Goal: Find specific page/section: Find specific page/section

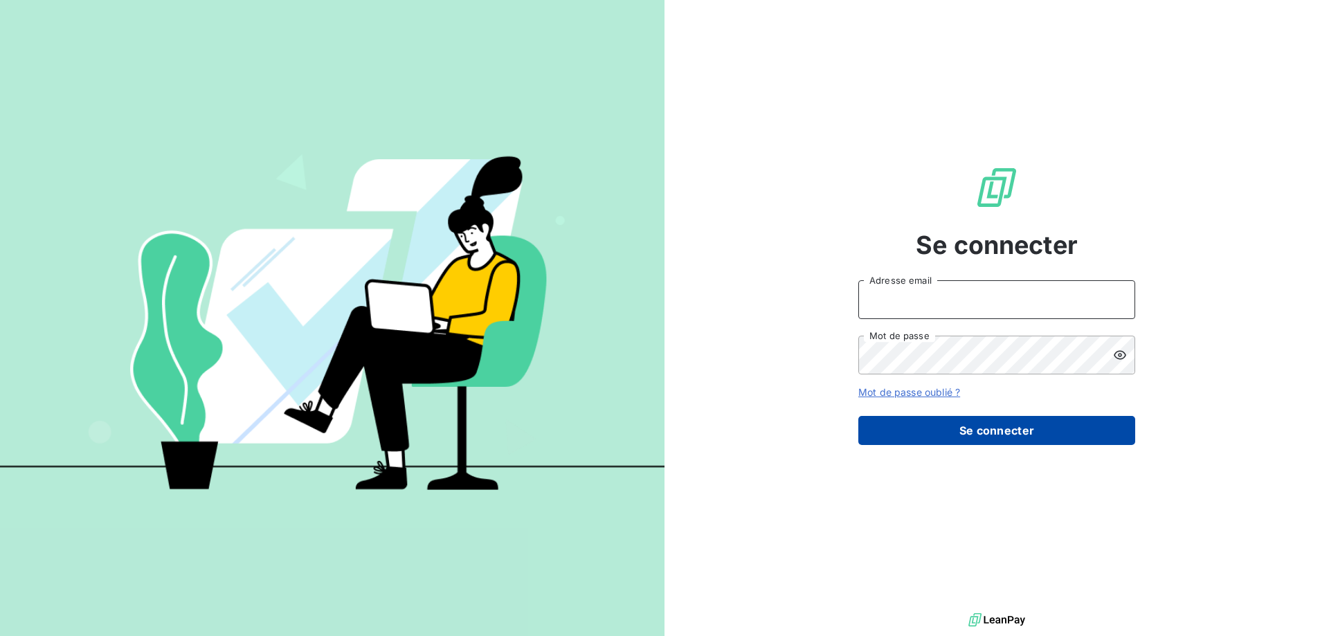
type input "[EMAIL_ADDRESS][DOMAIN_NAME]"
click at [989, 427] on button "Se connecter" at bounding box center [996, 430] width 277 height 29
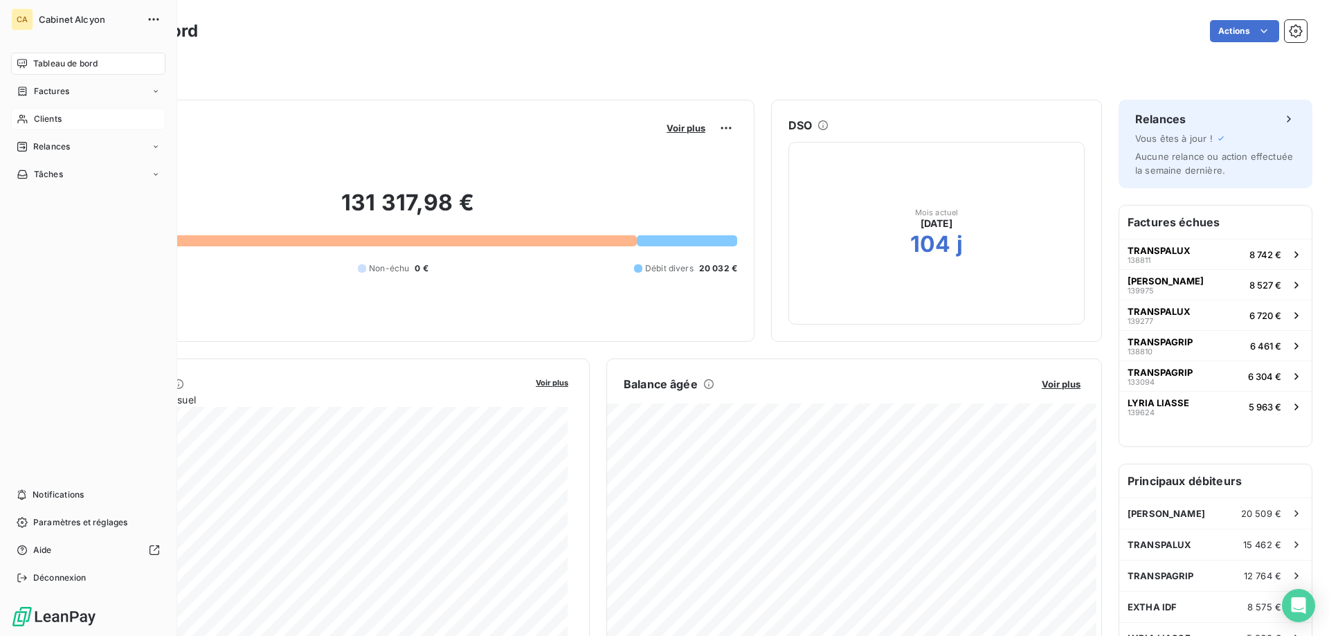
click at [38, 118] on span "Clients" at bounding box center [48, 119] width 28 height 12
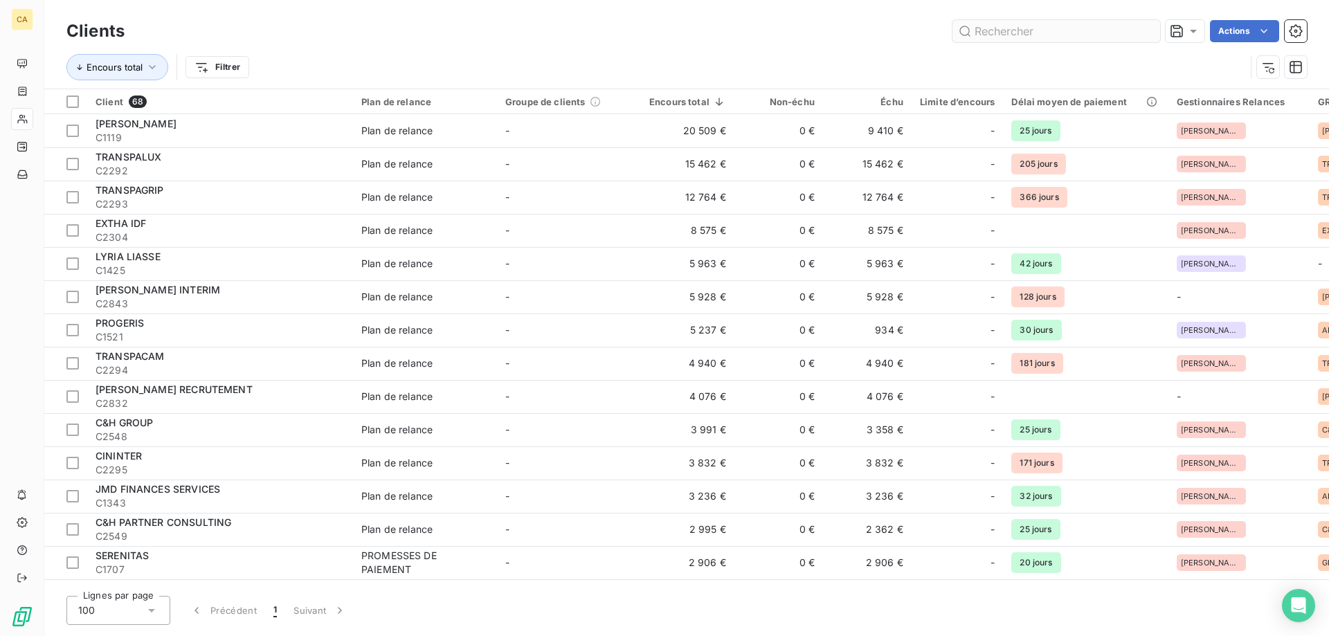
click at [1057, 30] on input "text" at bounding box center [1056, 31] width 208 height 22
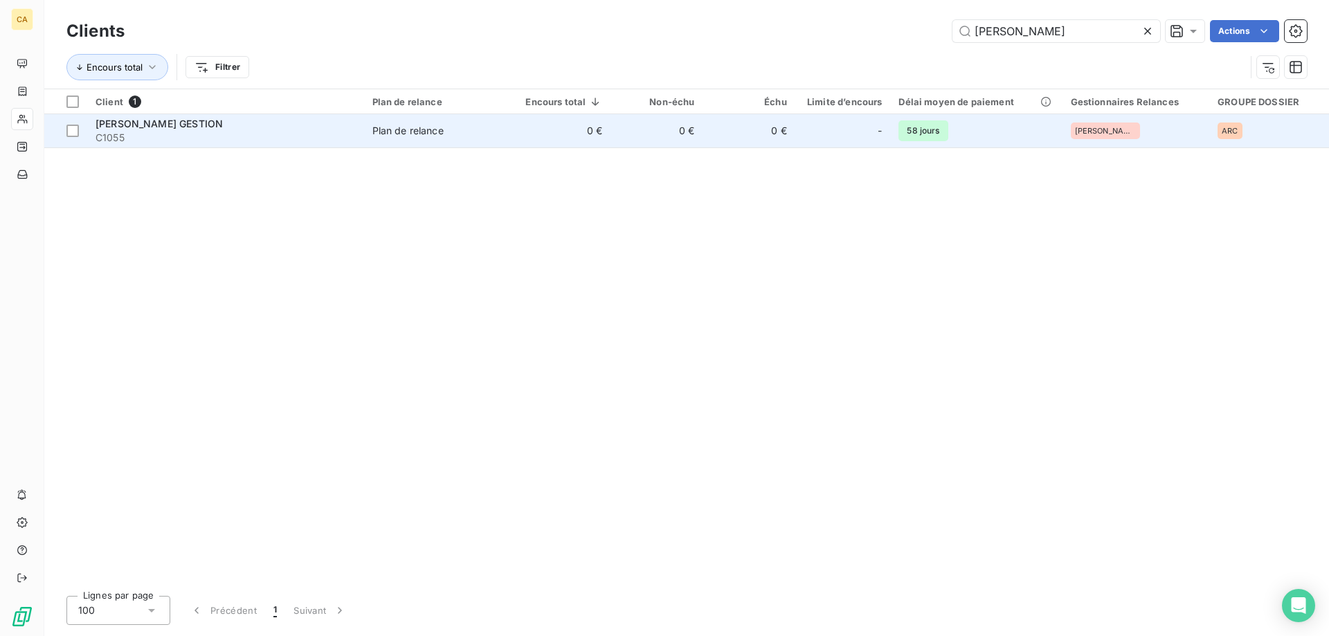
type input "[PERSON_NAME]"
click at [163, 132] on span "C1055" at bounding box center [226, 138] width 260 height 14
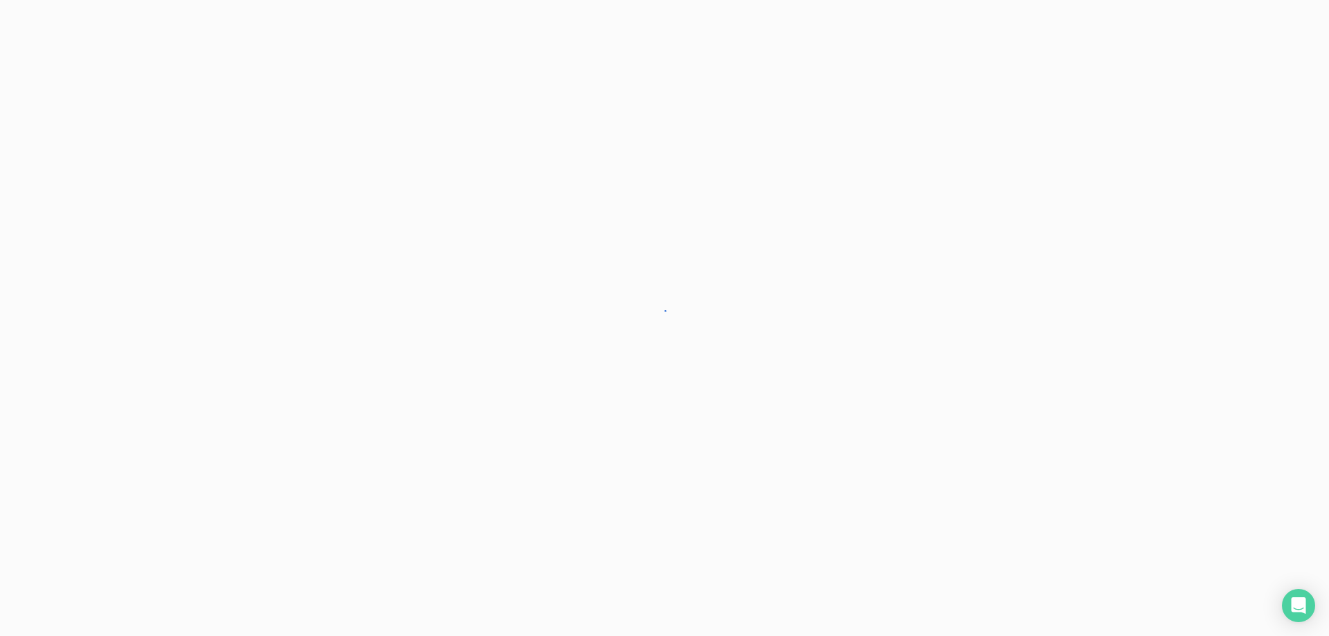
click at [987, 446] on div at bounding box center [664, 318] width 1329 height 636
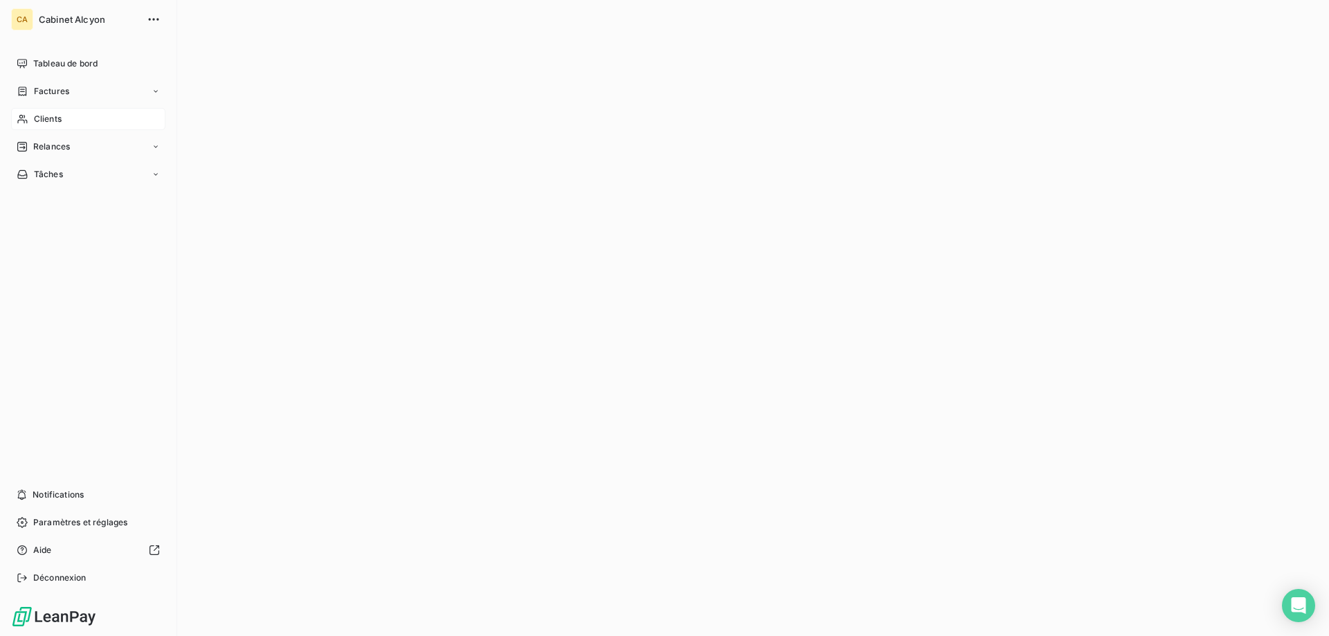
click at [44, 120] on span "Clients" at bounding box center [48, 119] width 28 height 12
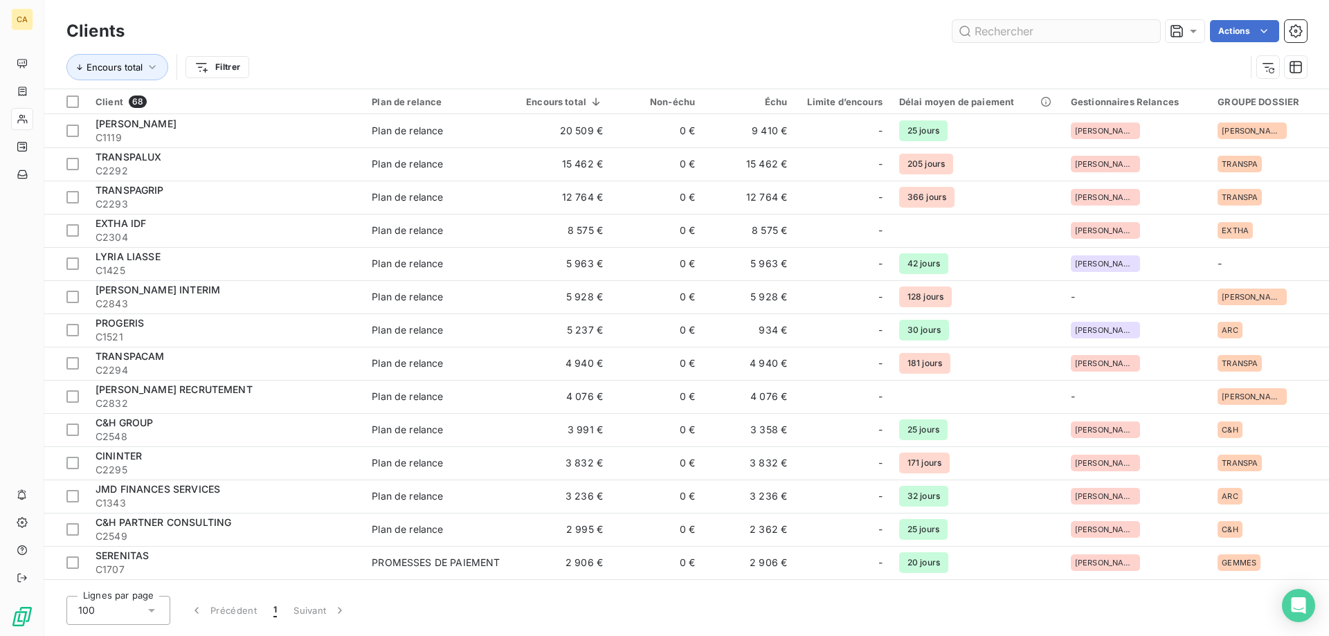
click at [1131, 39] on input "text" at bounding box center [1056, 31] width 208 height 22
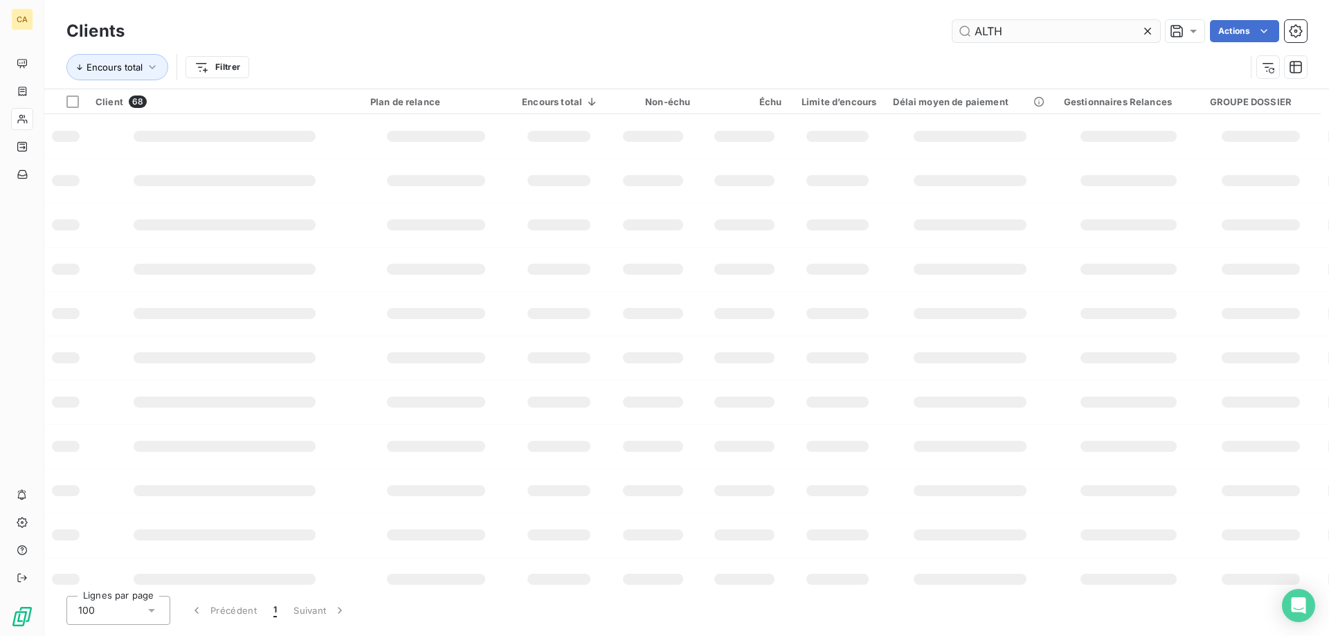
type input "ALTH"
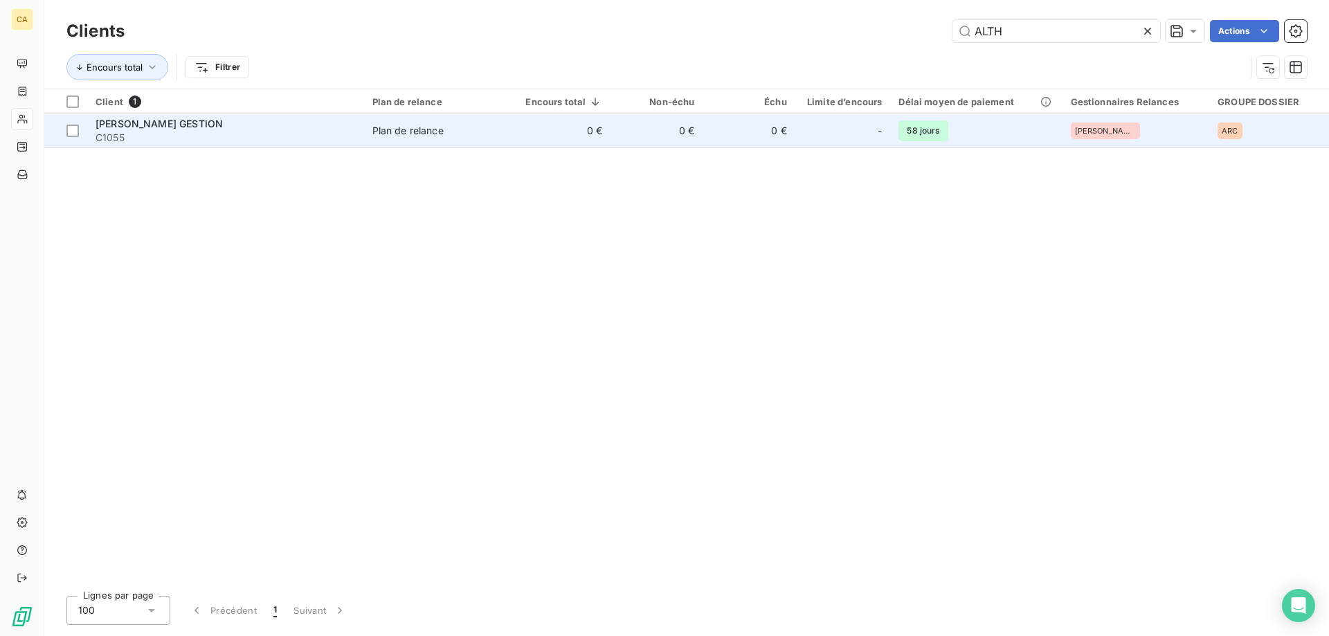
click at [184, 123] on div "[PERSON_NAME] GESTION" at bounding box center [226, 124] width 260 height 14
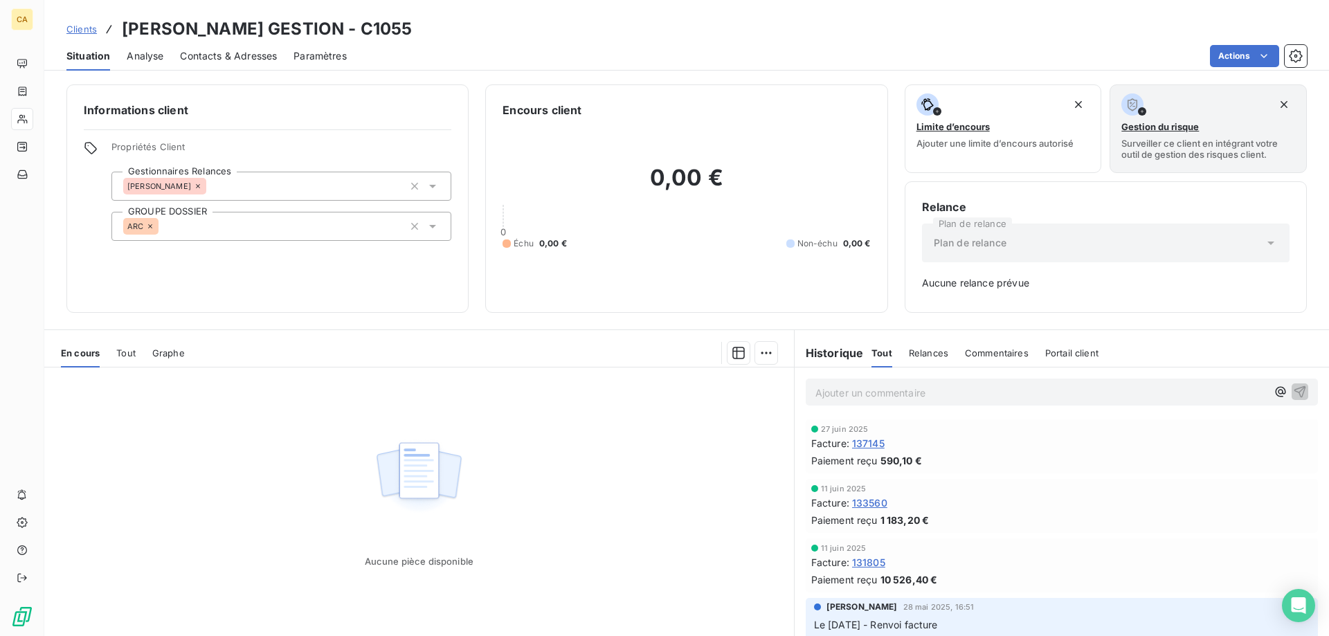
scroll to position [69, 0]
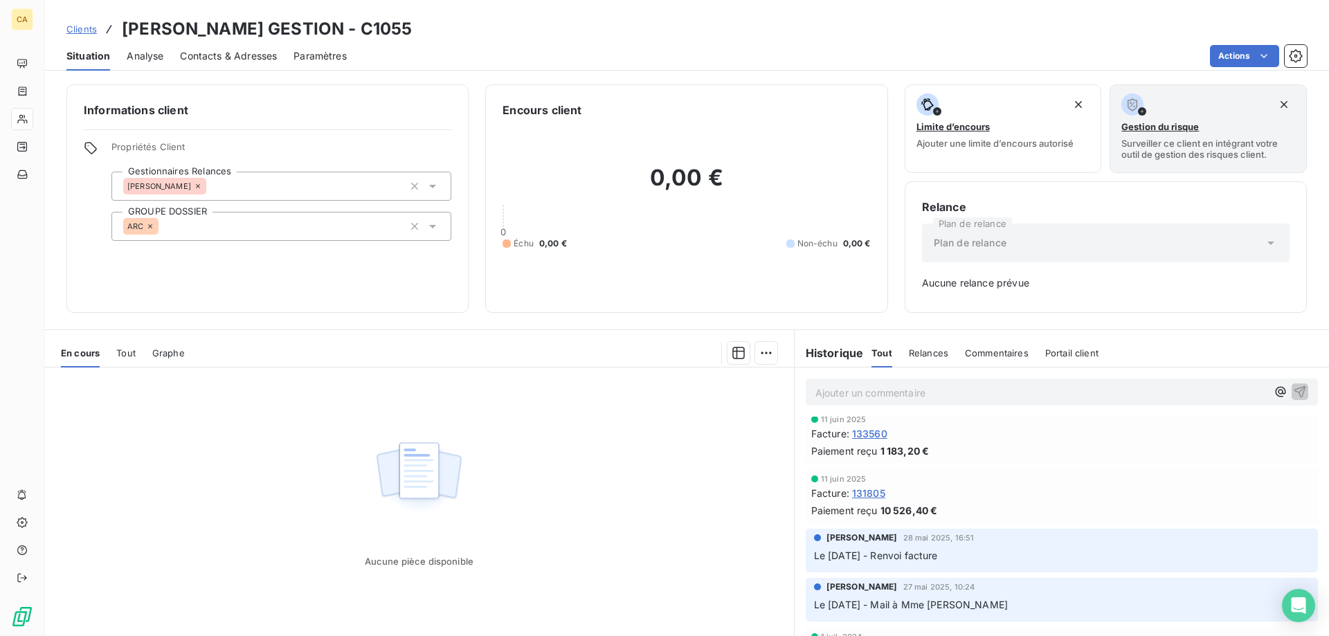
click at [860, 437] on span "133560" at bounding box center [869, 433] width 35 height 15
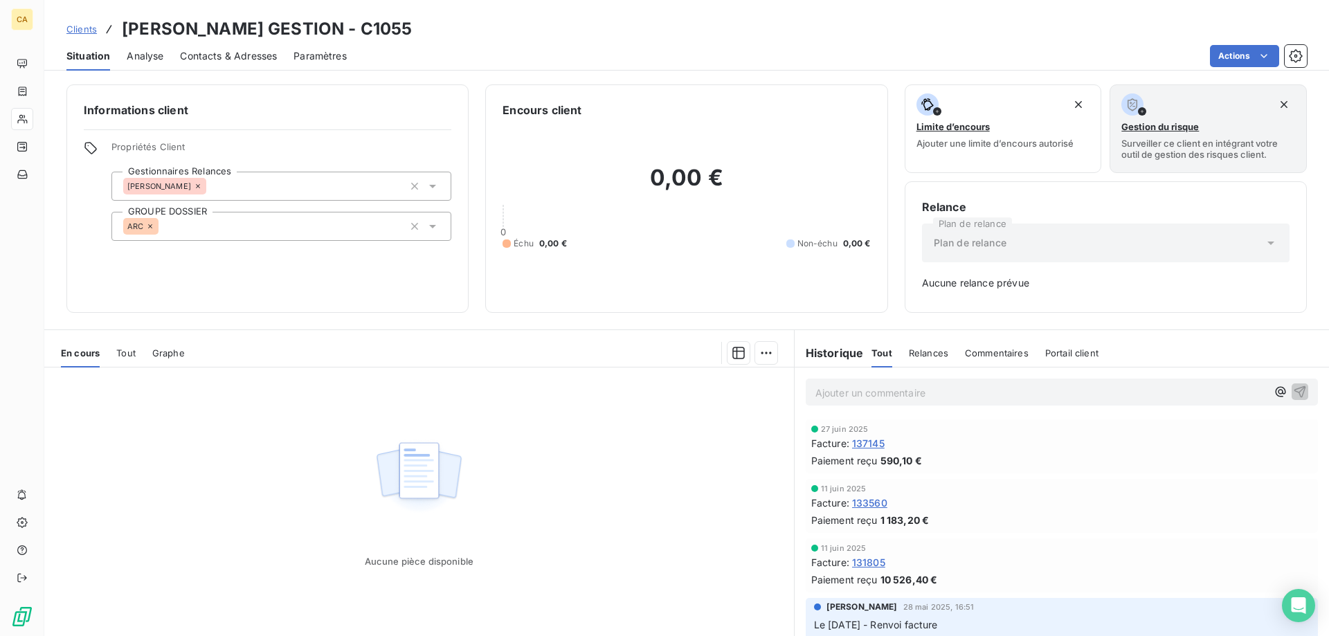
click at [873, 441] on span "137145" at bounding box center [868, 443] width 33 height 15
